Goal: Task Accomplishment & Management: Use online tool/utility

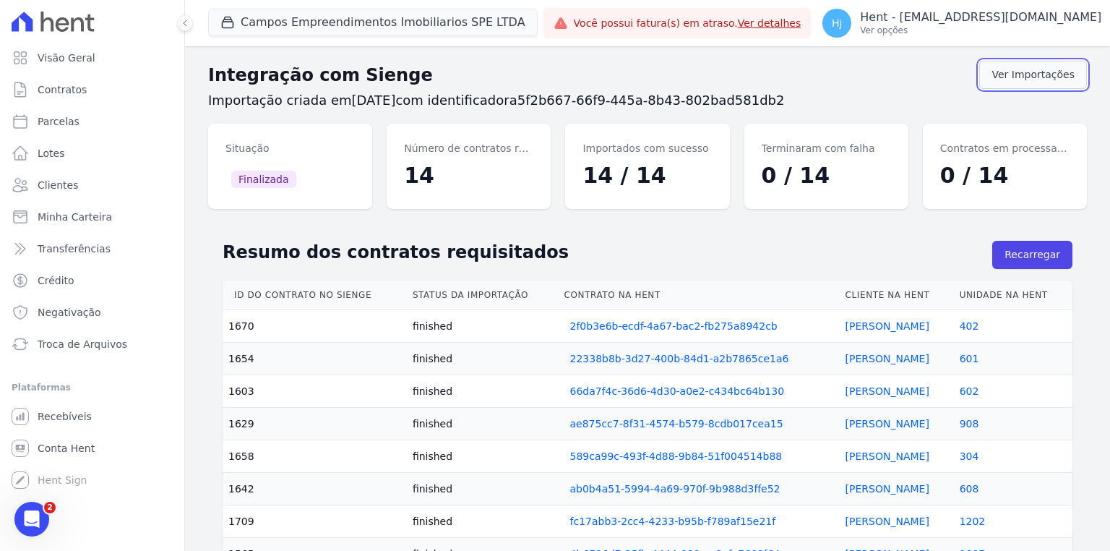
click at [1007, 84] on link "Ver Importações" at bounding box center [1034, 75] width 108 height 28
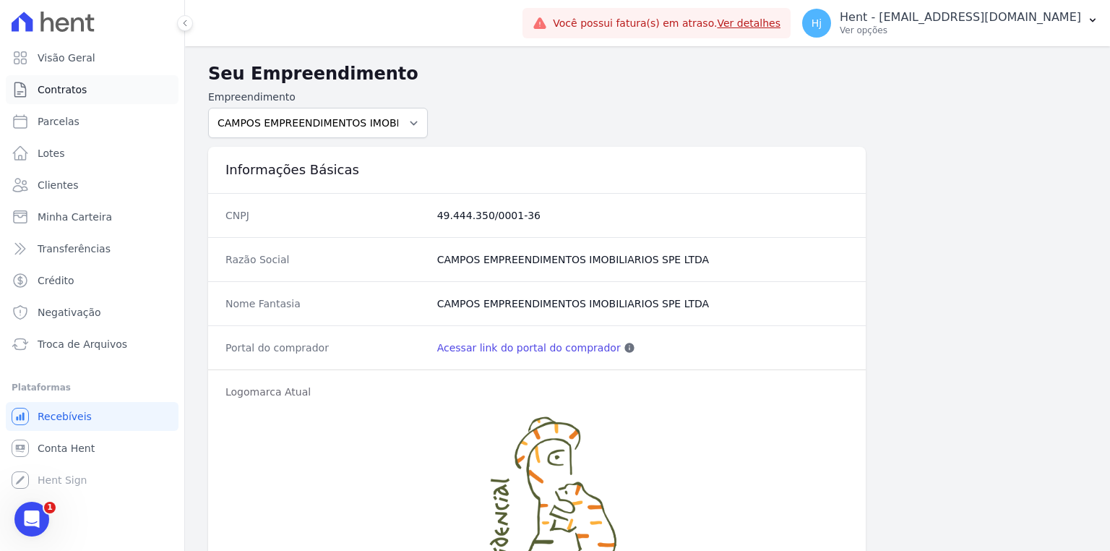
click at [83, 85] on link "Contratos" at bounding box center [92, 89] width 173 height 29
click at [53, 93] on span "Contratos" at bounding box center [62, 89] width 49 height 14
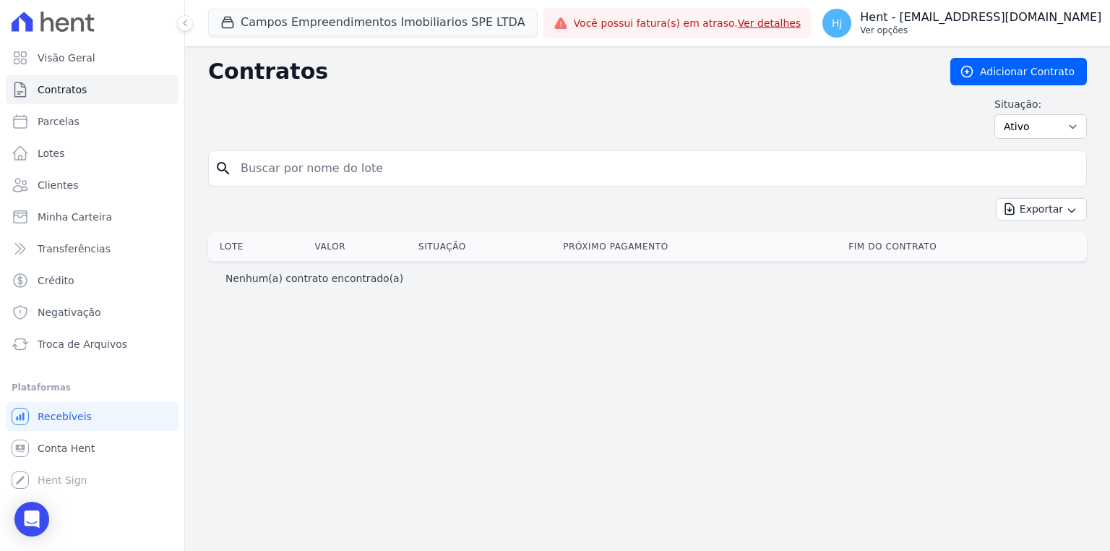
click at [1018, 13] on p "Hent - [EMAIL_ADDRESS][DOMAIN_NAME]" at bounding box center [980, 17] width 241 height 14
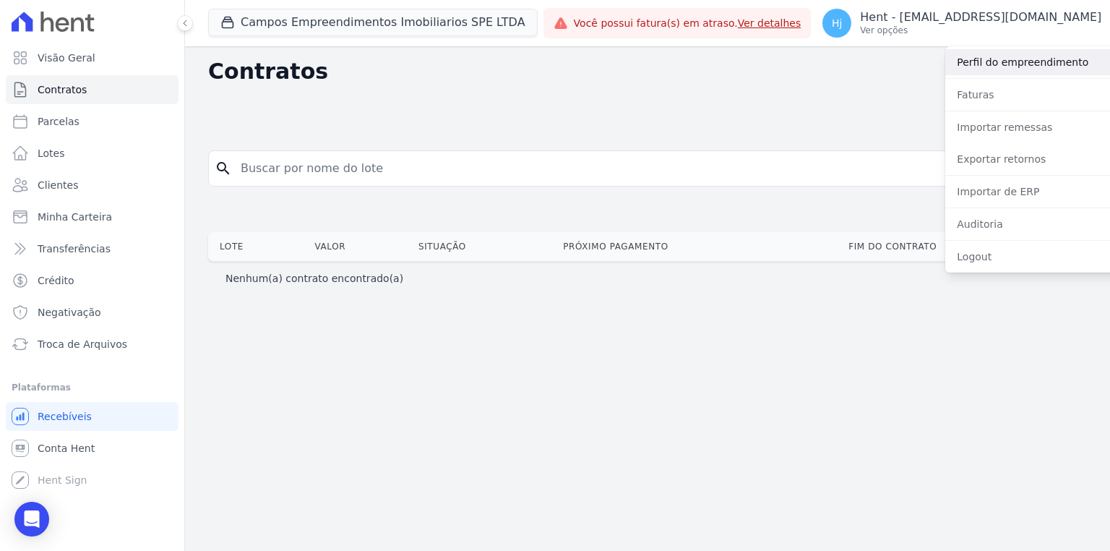
click at [1003, 59] on link "Perfil do empreendimento" at bounding box center [1038, 62] width 185 height 26
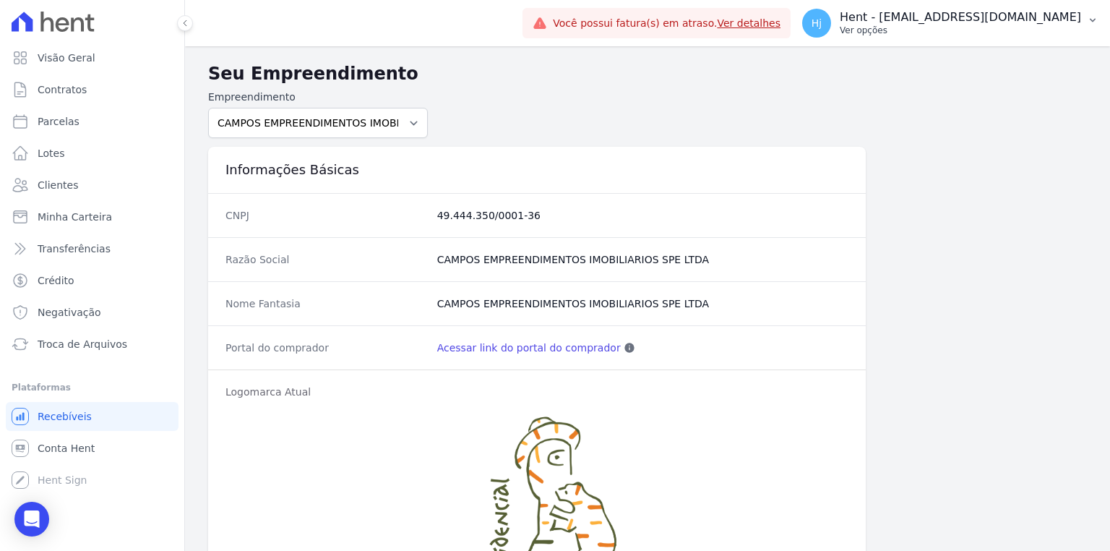
click at [1008, 17] on p "Hent - [EMAIL_ADDRESS][DOMAIN_NAME]" at bounding box center [960, 17] width 241 height 14
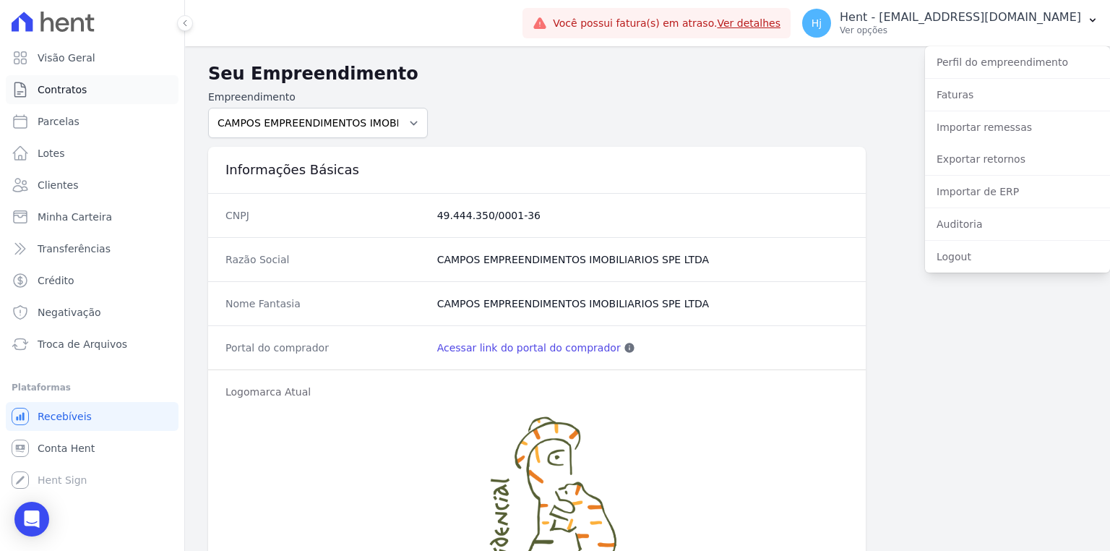
click at [77, 85] on span "Contratos" at bounding box center [62, 89] width 49 height 14
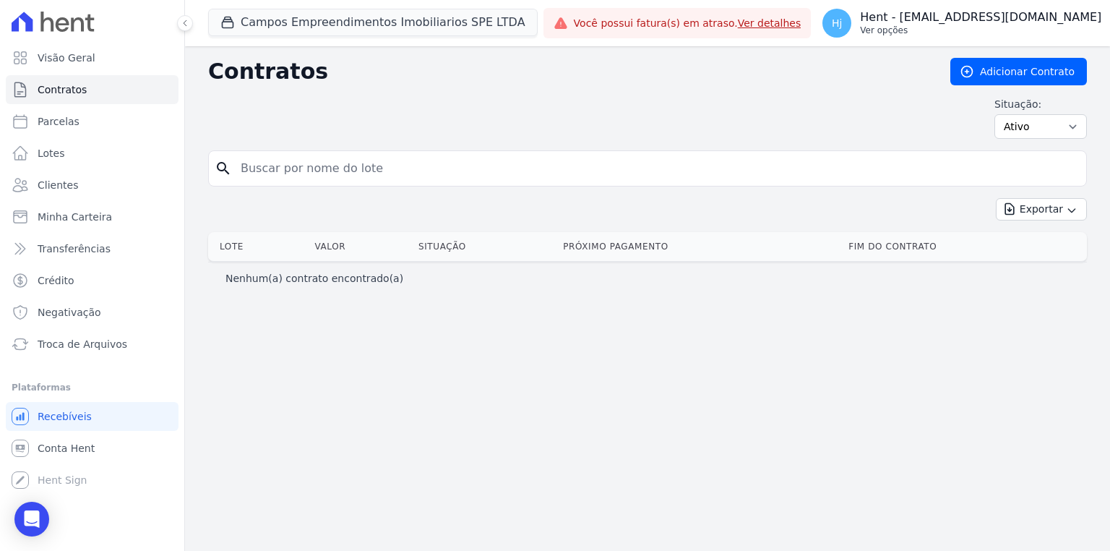
click at [1001, 23] on p "Hent - [EMAIL_ADDRESS][DOMAIN_NAME]" at bounding box center [980, 17] width 241 height 14
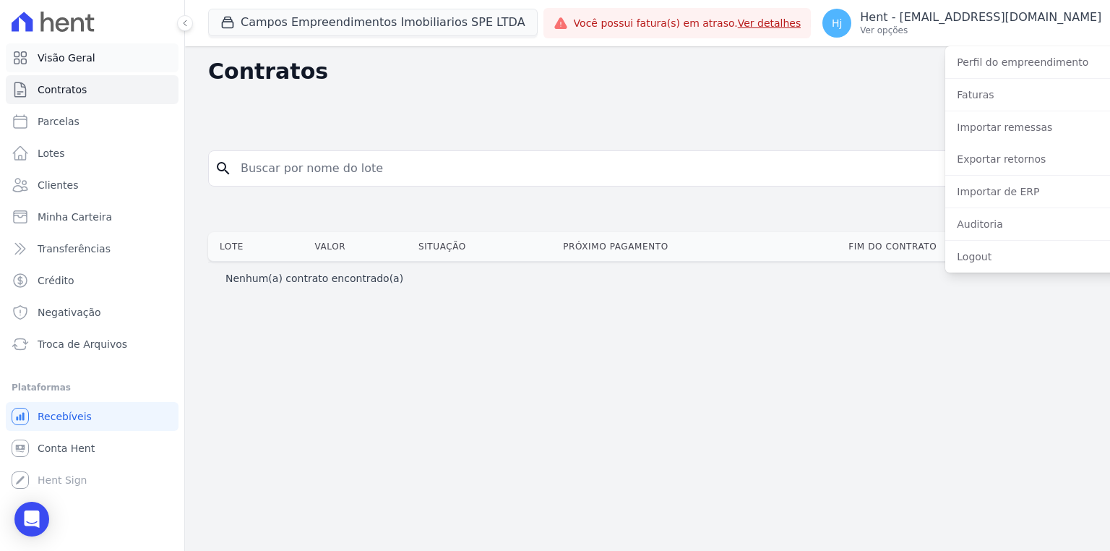
click at [56, 64] on span "Visão Geral" at bounding box center [67, 58] width 58 height 14
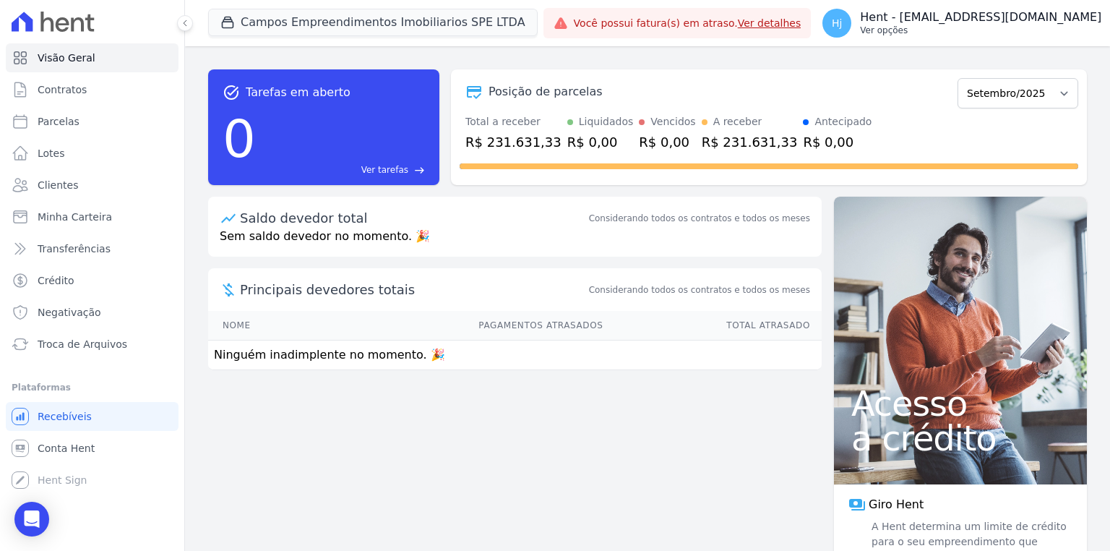
click at [1077, 24] on p "Hent - [EMAIL_ADDRESS][DOMAIN_NAME]" at bounding box center [980, 17] width 241 height 14
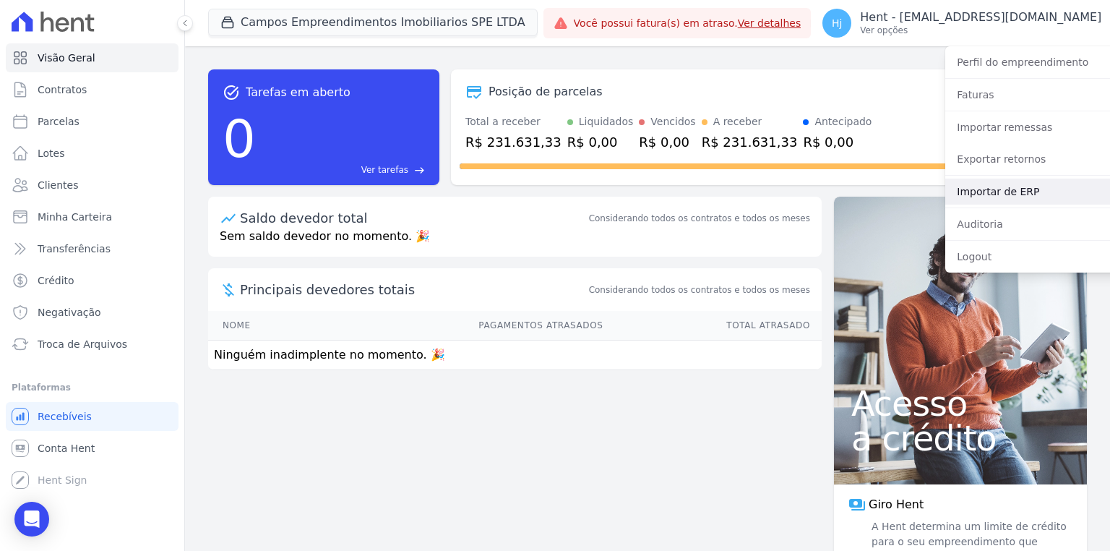
click at [1040, 185] on link "Importar de ERP" at bounding box center [1038, 192] width 185 height 26
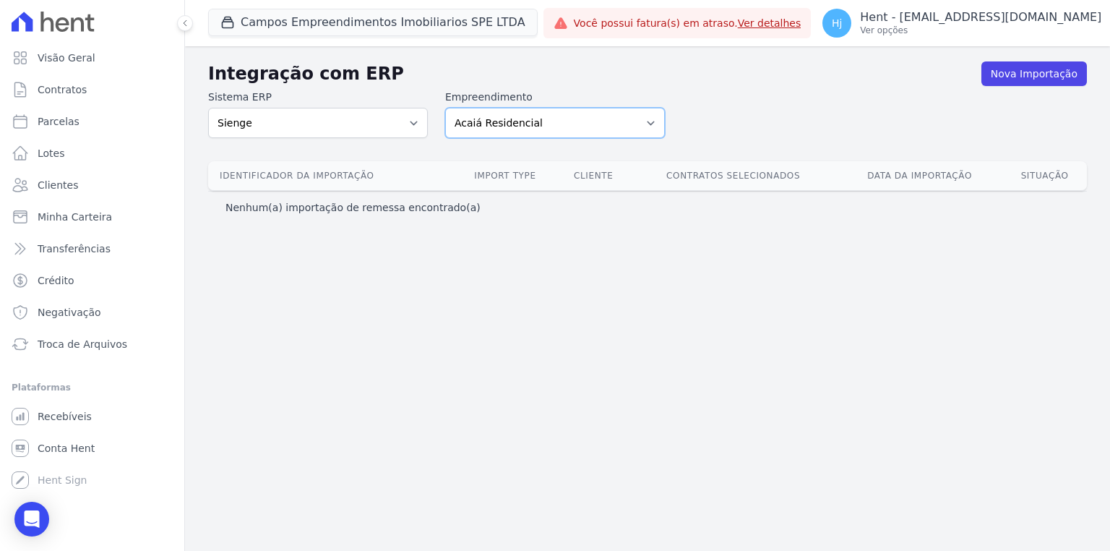
click at [558, 124] on select "Acaiá Residencial ACQUA 8 PELOTAS SPE LTDA ACQUA 8 PELOTAS SPE LTDA II ACQUA LI…" at bounding box center [555, 123] width 220 height 30
click at [604, 116] on select "Acaiá Residencial ACQUA 8 PELOTAS SPE LTDA ACQUA 8 PELOTAS SPE LTDA II ACQUA LI…" at bounding box center [555, 123] width 220 height 30
select select "6e5db3cf-8cb1-48a2-88d4-c6083ce2edc6"
click at [445, 108] on select "Acaiá Residencial ACQUA 8 PELOTAS SPE LTDA ACQUA 8 PELOTAS SPE LTDA II ACQUA LI…" at bounding box center [555, 123] width 220 height 30
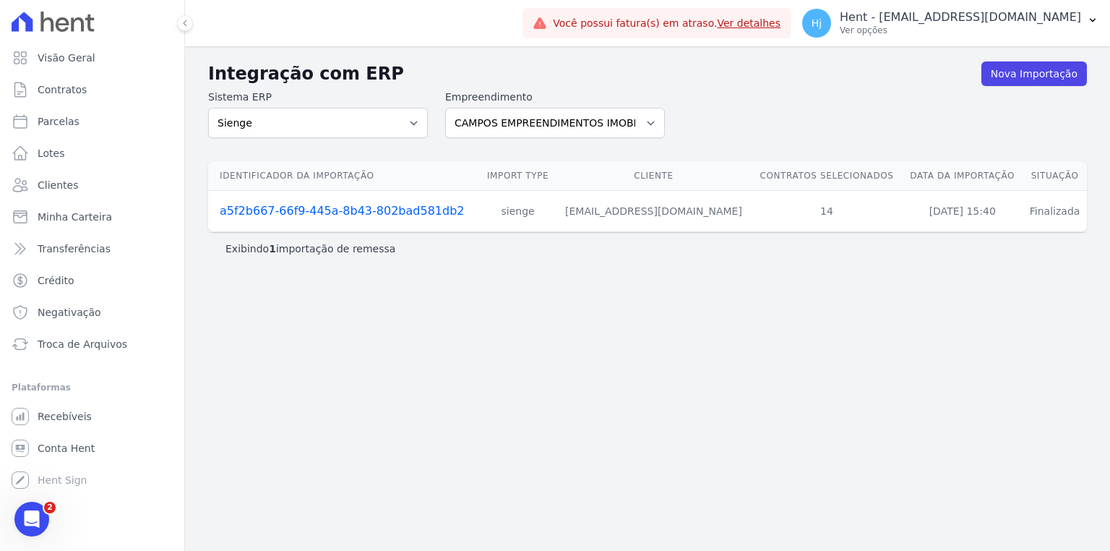
click at [398, 209] on link "a5f2b667-66f9-445a-8b43-802bad581db2" at bounding box center [342, 211] width 244 height 14
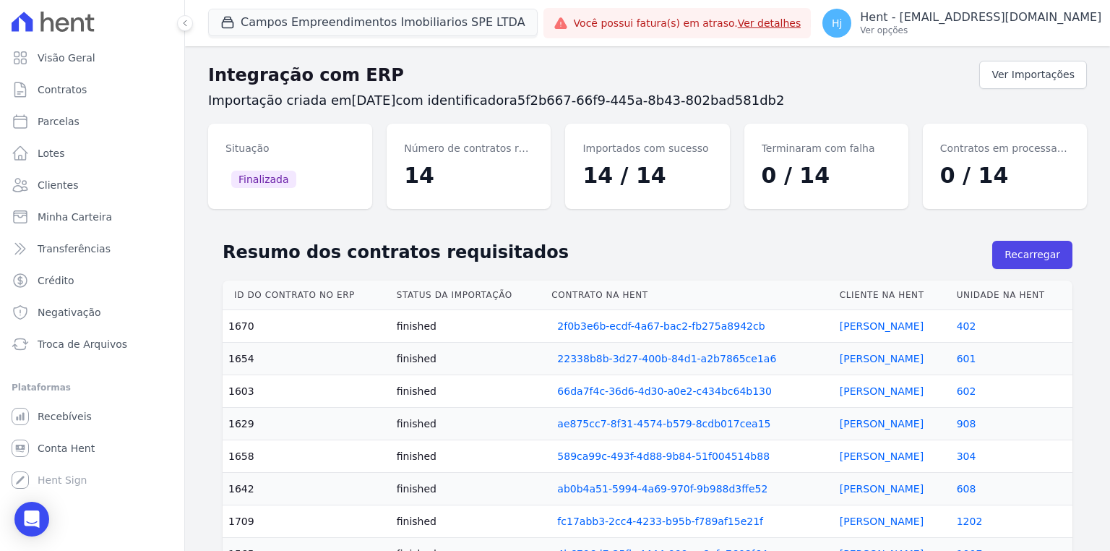
click at [309, 213] on div "Integração com ERP Ver Importações Importação criada em 03/09/2025 com identifi…" at bounding box center [647, 419] width 879 height 722
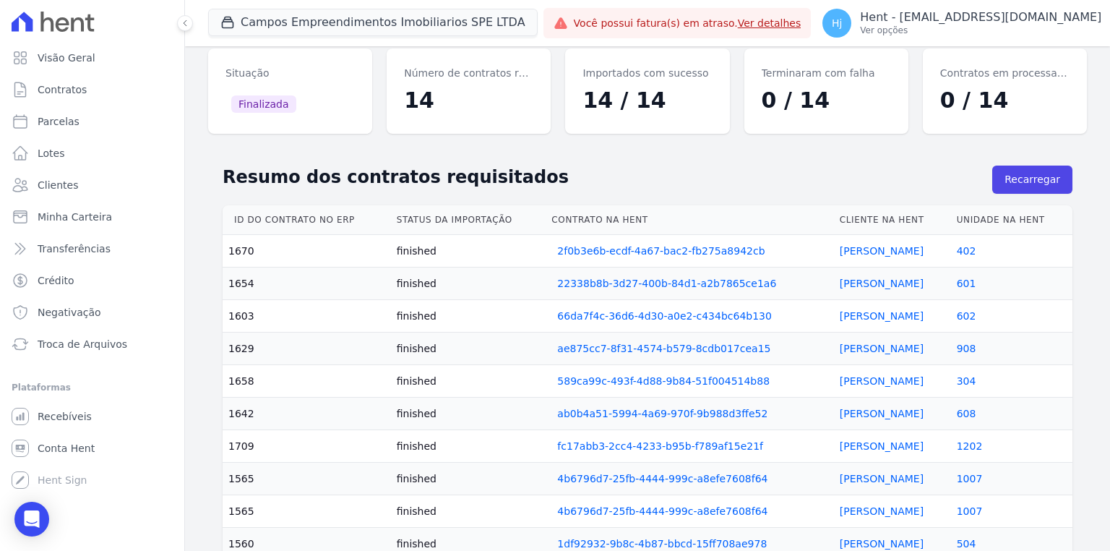
scroll to position [6, 0]
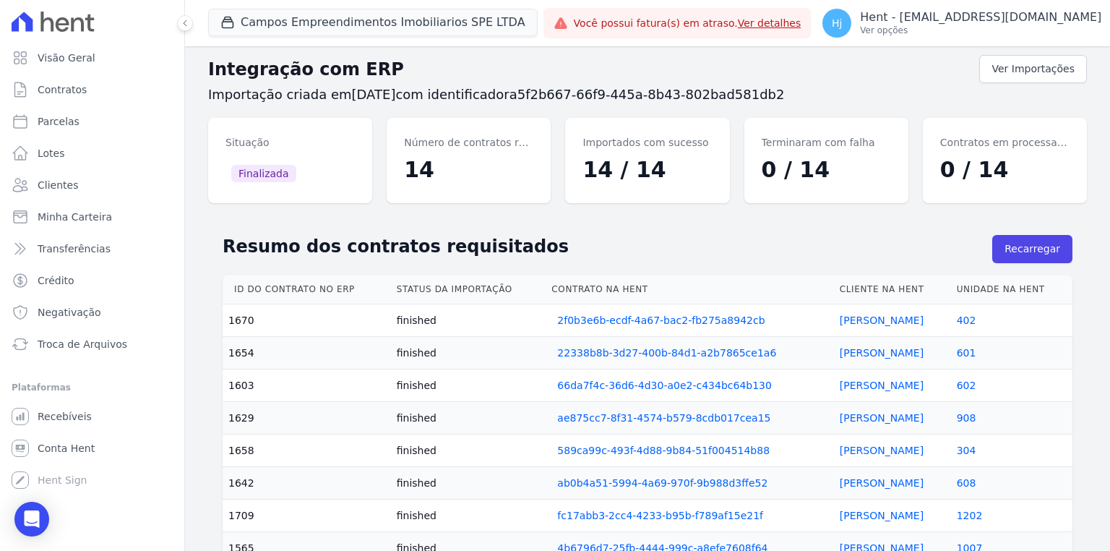
click at [804, 219] on div "Resumo dos contratos requisitados Recarregar Fechar Id do contrato no ERP Statu…" at bounding box center [647, 495] width 879 height 560
click at [832, 262] on div "Resumo dos contratos requisitados Recarregar" at bounding box center [648, 252] width 850 height 46
click at [775, 257] on h2 "Resumo dos contratos requisitados" at bounding box center [608, 247] width 770 height 26
